Goal: Information Seeking & Learning: Check status

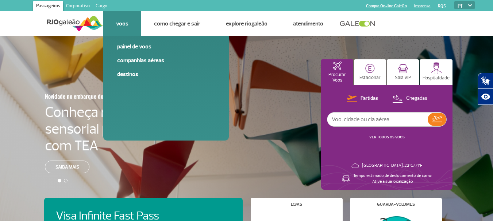
click at [130, 47] on link "Painel de voos" at bounding box center [166, 47] width 98 height 8
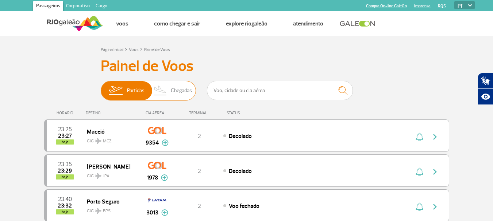
click at [172, 92] on span "Chegadas" at bounding box center [181, 90] width 21 height 19
click at [101, 87] on input "Partidas Chegadas" at bounding box center [101, 87] width 0 height 0
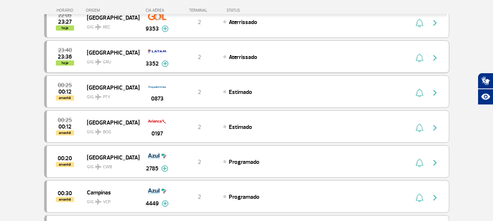
scroll to position [73, 0]
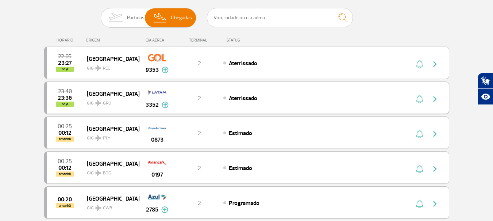
click at [163, 104] on img at bounding box center [165, 105] width 7 height 7
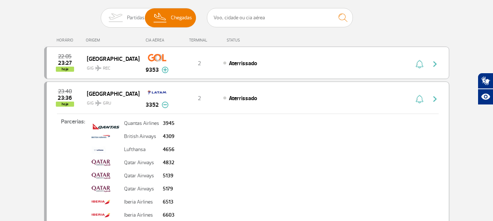
click at [163, 104] on img at bounding box center [165, 105] width 7 height 7
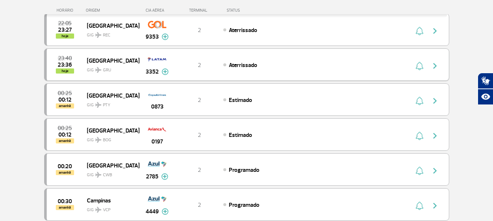
scroll to position [109, 0]
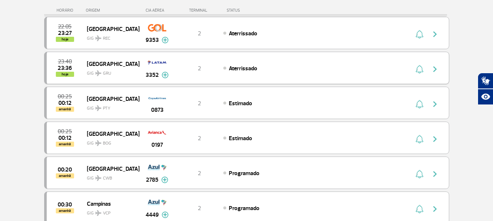
drag, startPoint x: 492, startPoint y: 56, endPoint x: 494, endPoint y: 53, distance: 3.9
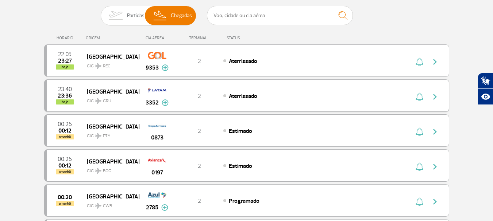
scroll to position [71, 0]
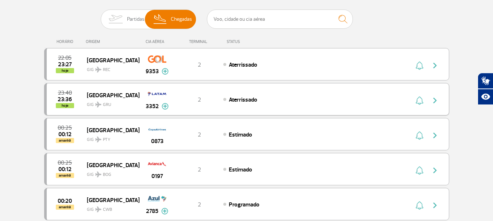
click at [114, 97] on span "[GEOGRAPHIC_DATA]" at bounding box center [110, 94] width 47 height 9
